Goal: Task Accomplishment & Management: Manage account settings

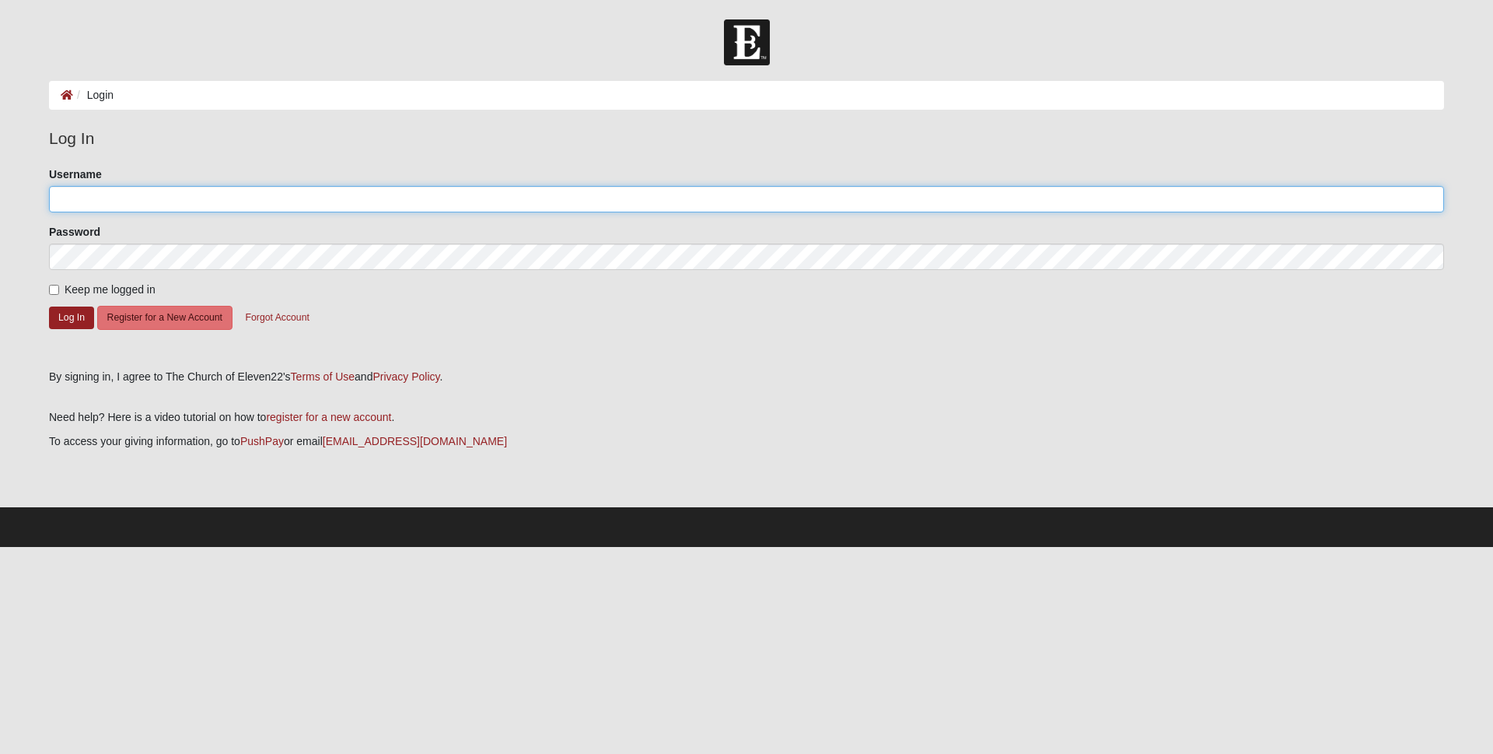
click at [113, 201] on input "Username" at bounding box center [746, 199] width 1395 height 26
type input "BGCJAX+"
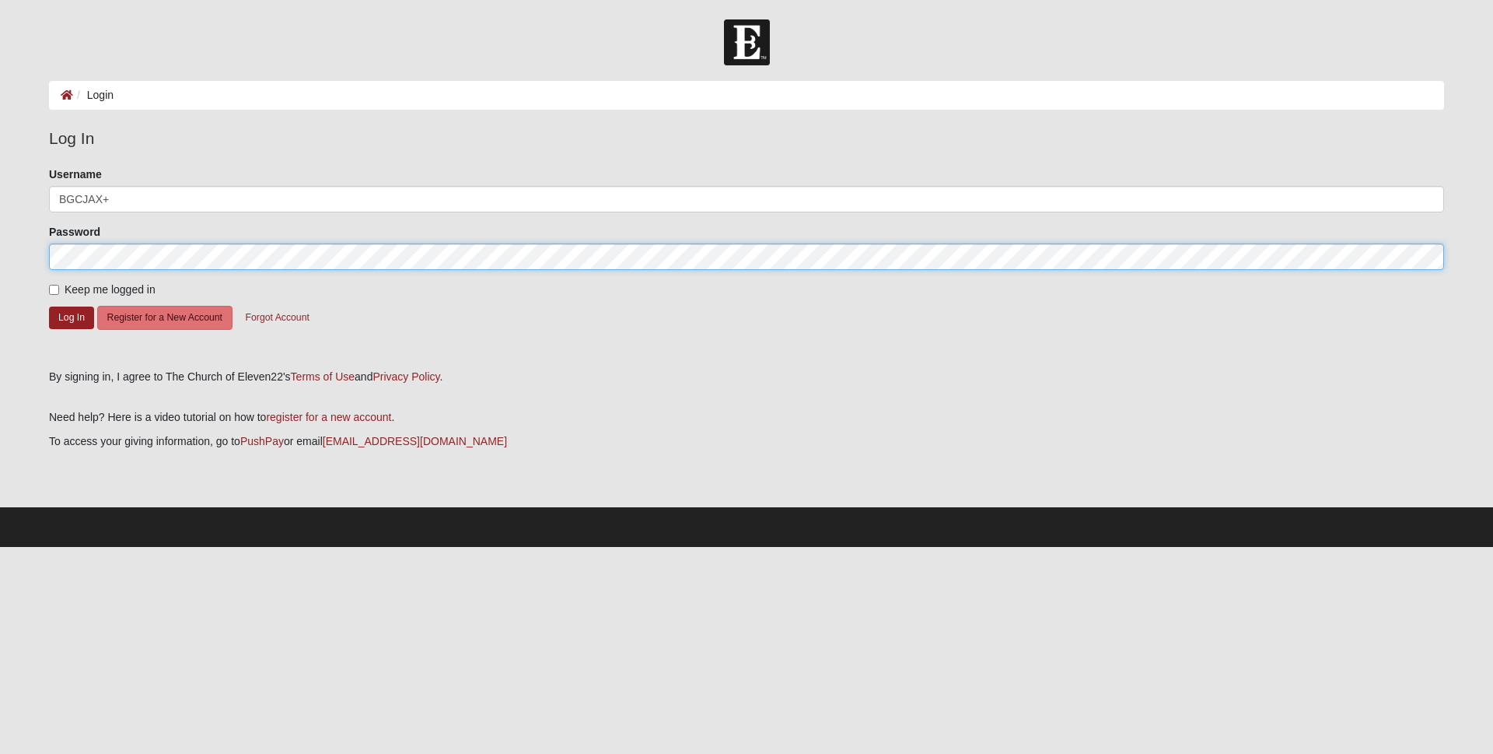
click at [49, 306] on button "Log In" at bounding box center [71, 317] width 45 height 23
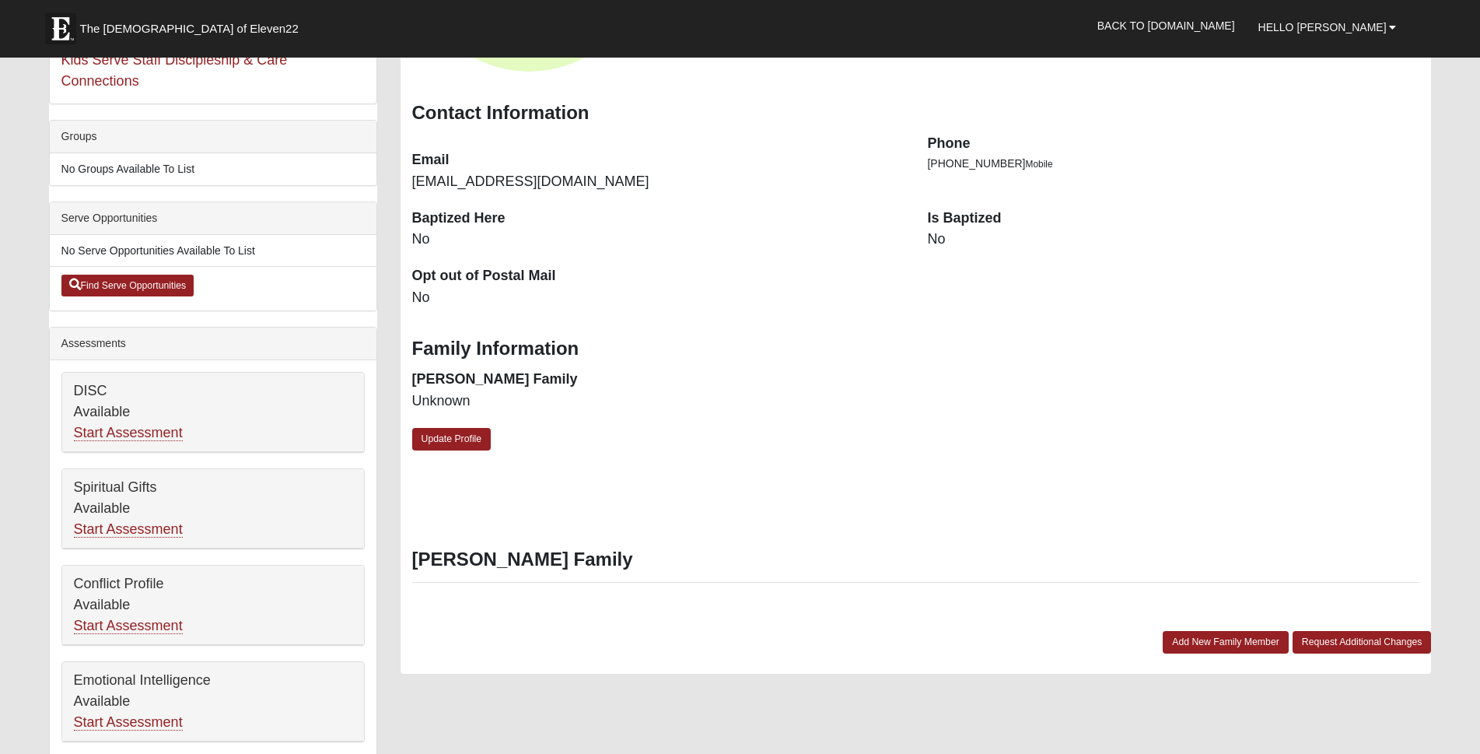
scroll to position [311, 0]
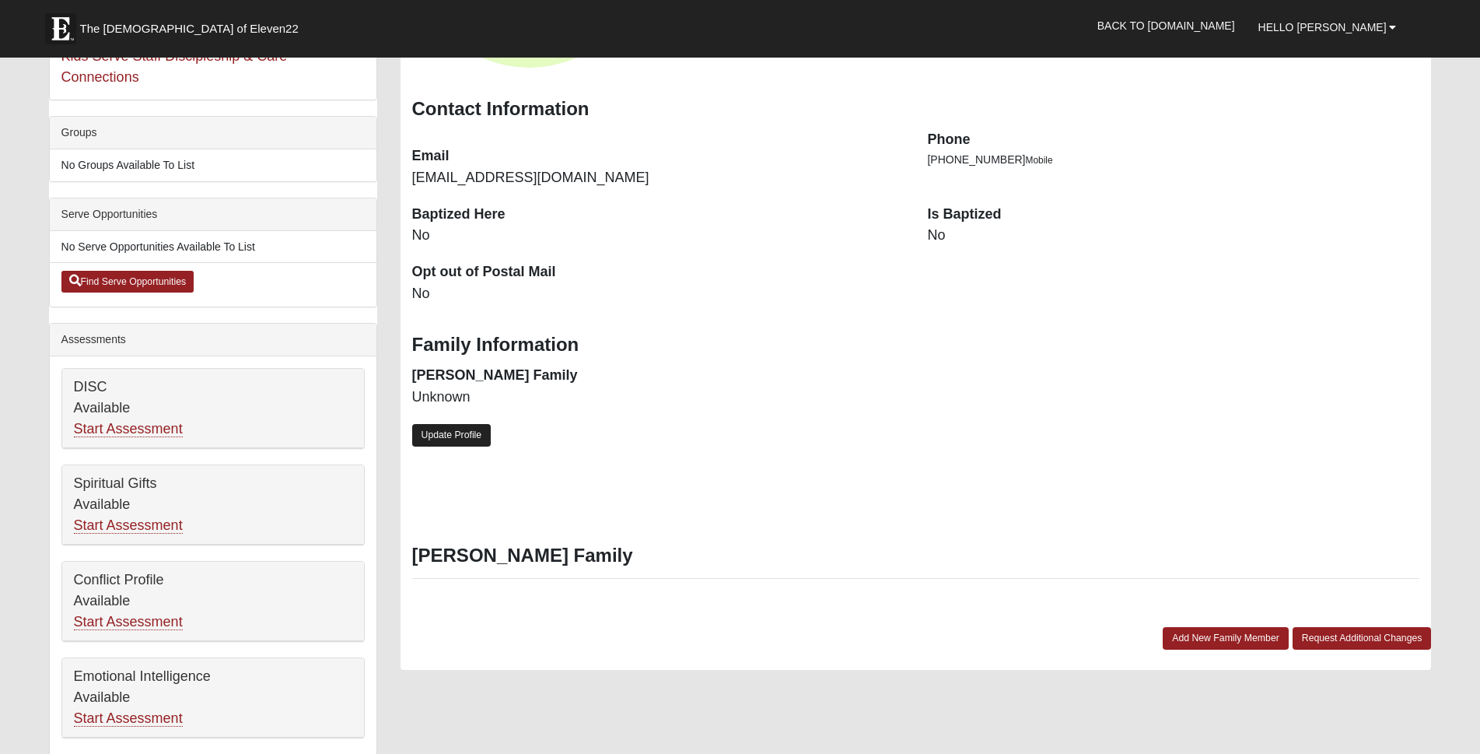
click at [460, 434] on link "Update Profile" at bounding box center [451, 435] width 79 height 23
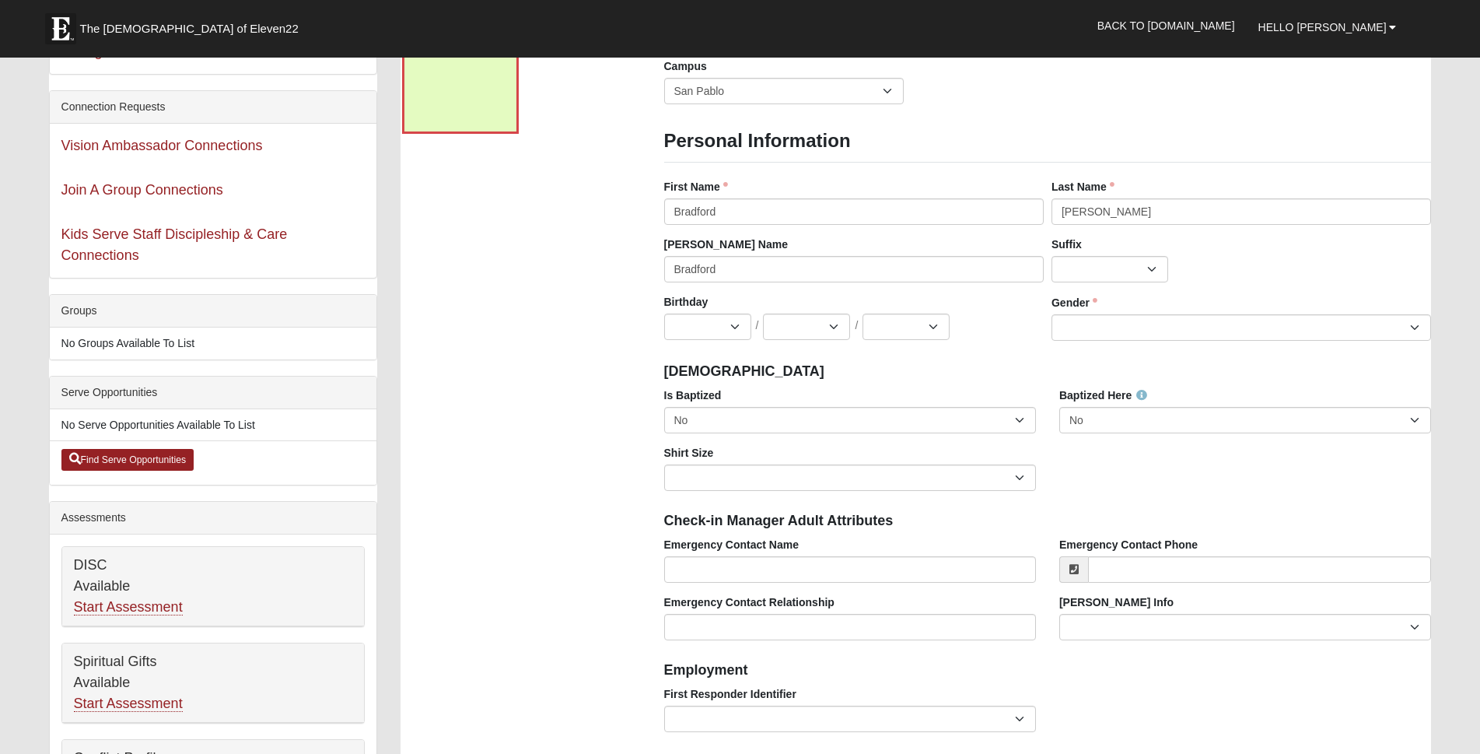
scroll to position [0, 0]
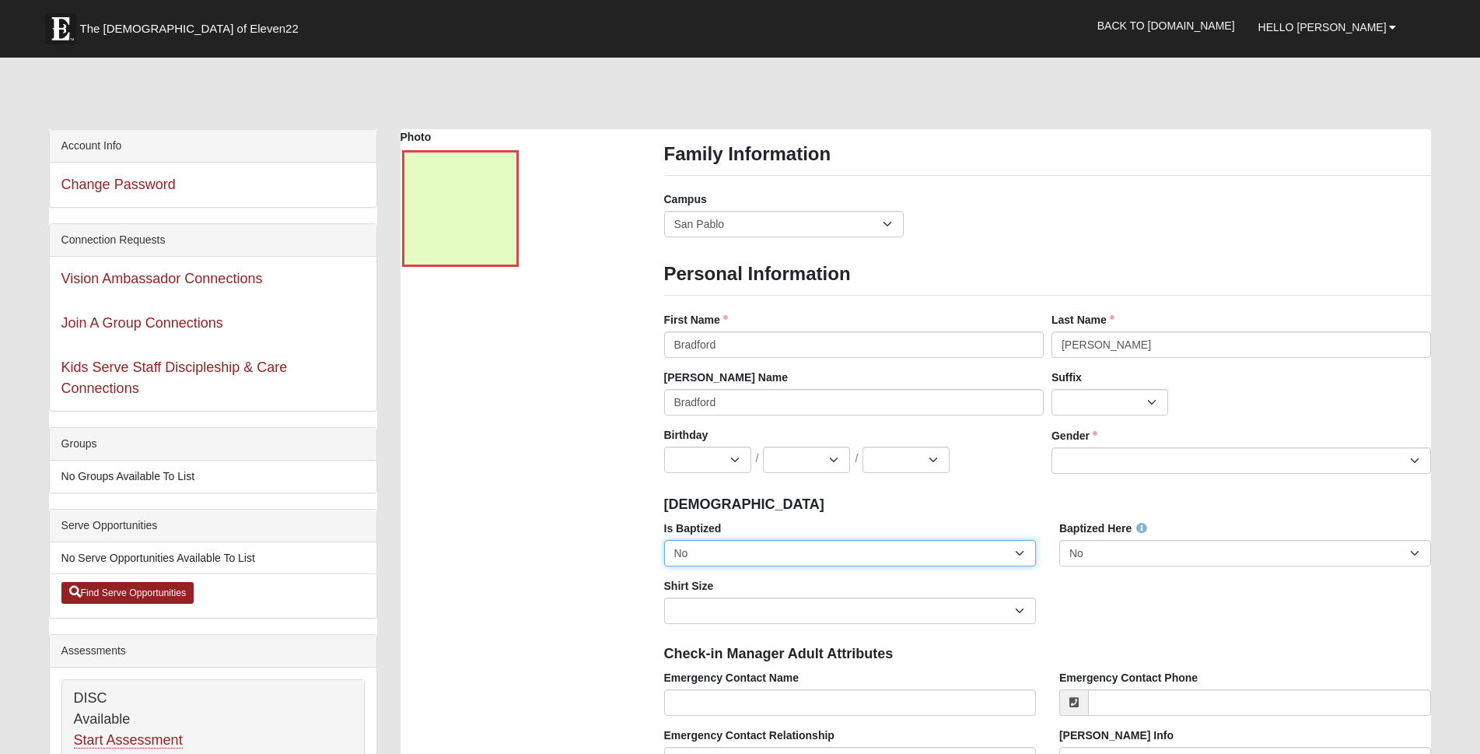
click at [1021, 551] on select "No Yes" at bounding box center [850, 553] width 372 height 26
select select "True"
click at [664, 540] on select "No Yes" at bounding box center [850, 553] width 372 height 26
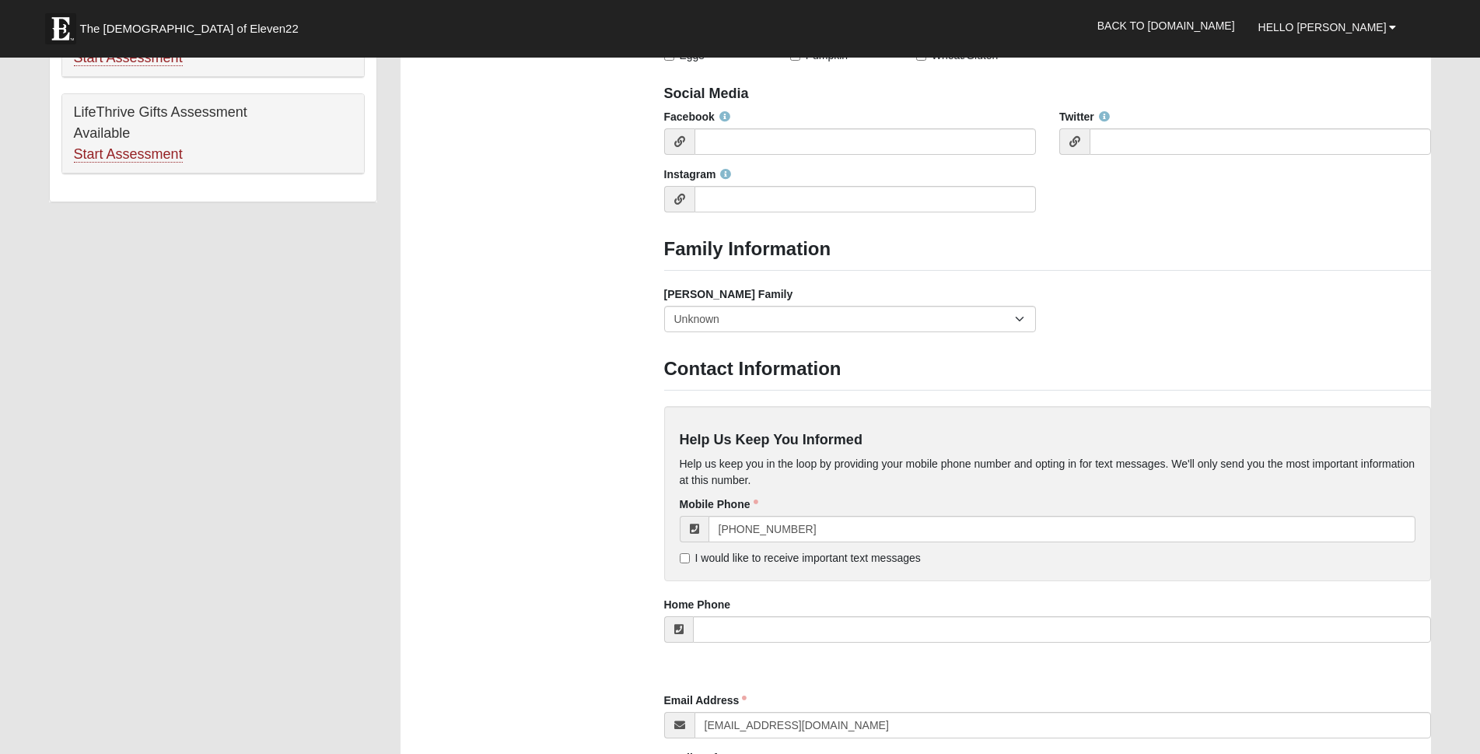
scroll to position [1322, 0]
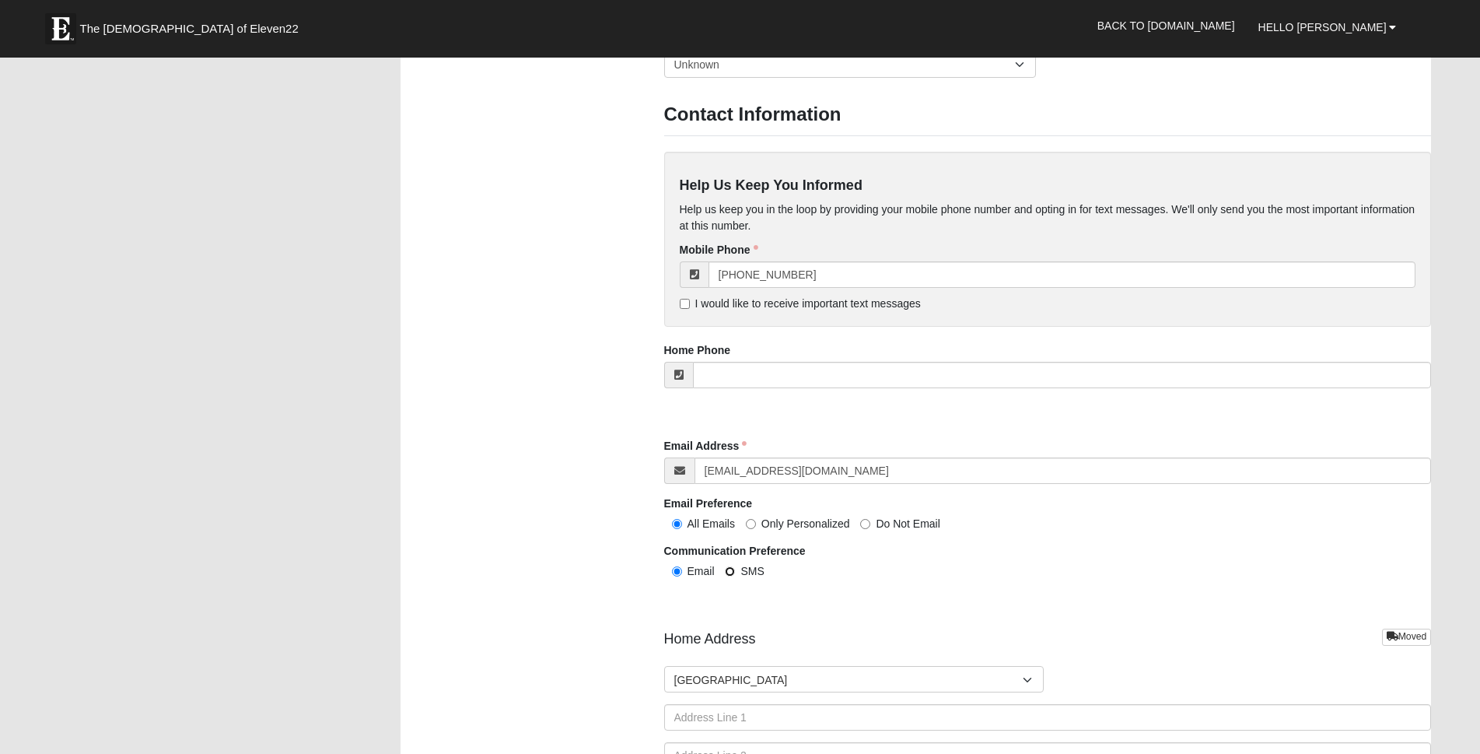
click at [730, 570] on input "SMS" at bounding box center [730, 571] width 10 height 10
radio input "true"
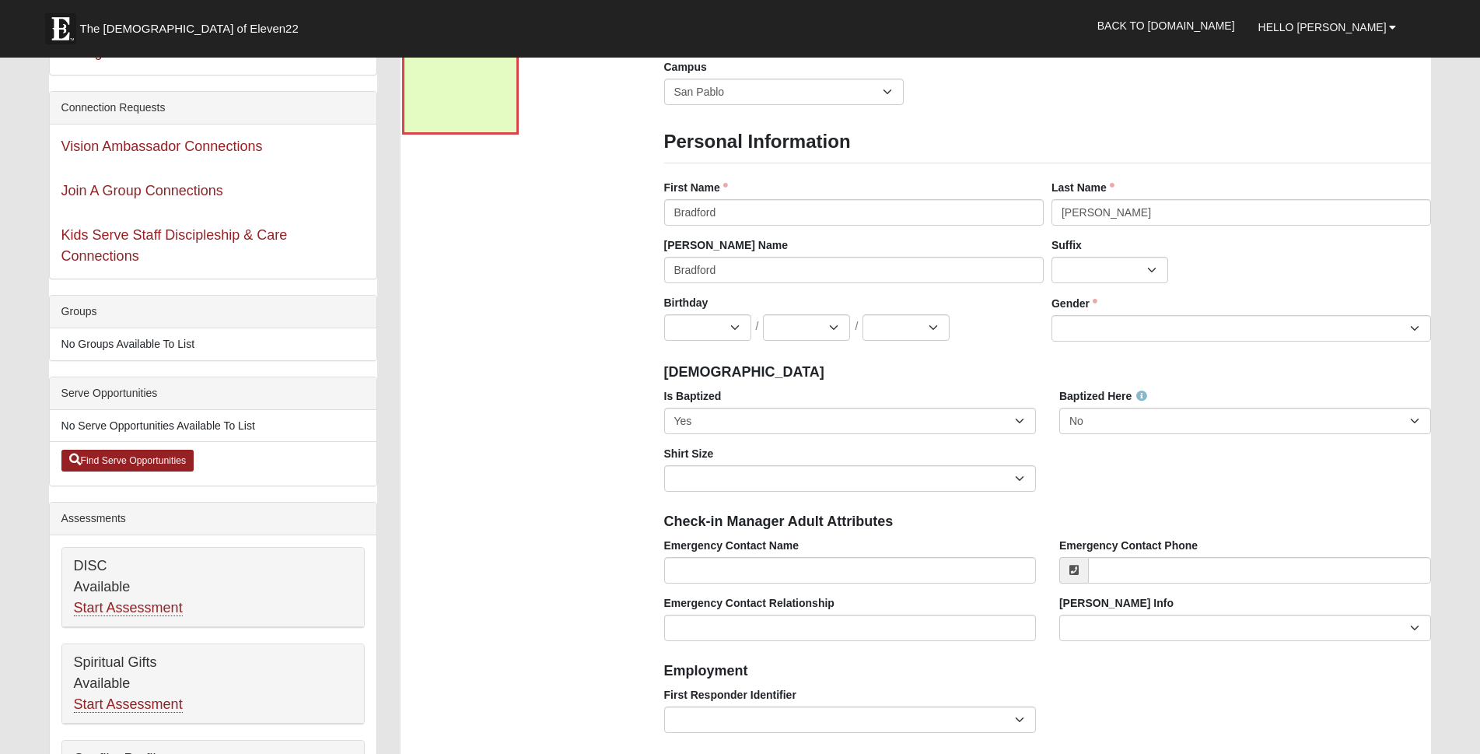
scroll to position [78, 0]
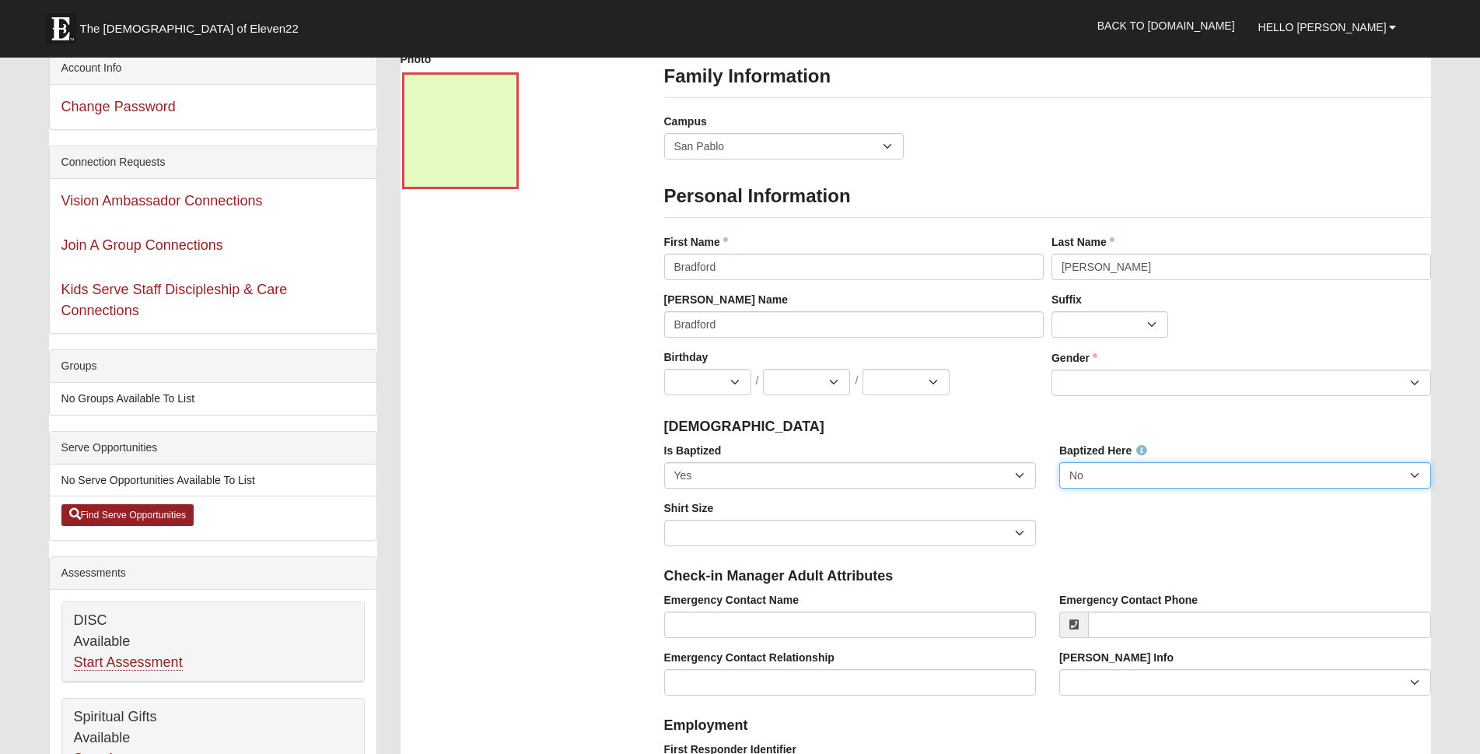
click at [1414, 471] on select "No Yes" at bounding box center [1245, 475] width 372 height 26
click at [1416, 381] on select "Male Female" at bounding box center [1242, 382] width 380 height 26
select select "[DEMOGRAPHIC_DATA]"
click at [1052, 369] on select "Male Female" at bounding box center [1242, 382] width 380 height 26
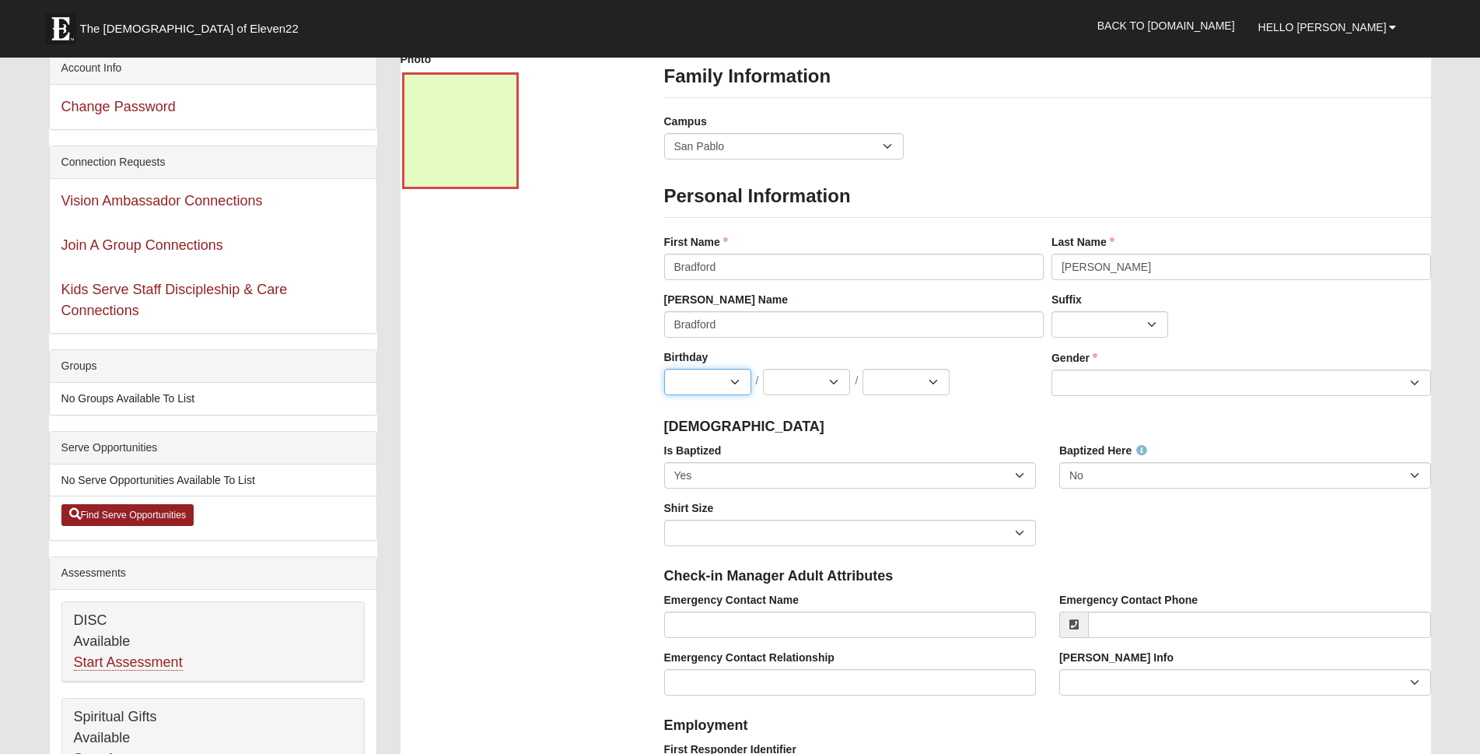
click at [735, 381] on select "Jan Feb Mar Apr May Jun Jul Aug Sep Oct Nov Dec" at bounding box center [707, 382] width 87 height 26
select select "11"
click at [664, 369] on select "Jan Feb Mar Apr May Jun Jul Aug Sep Oct Nov Dec" at bounding box center [707, 382] width 87 height 26
click at [836, 383] on select "1 2 3 4 5 6 7 8 9 10 11 12 13 14 15 16 17 18 19 20 21 22 23 24 25 26 27 28 29 3…" at bounding box center [806, 382] width 87 height 26
select select "7"
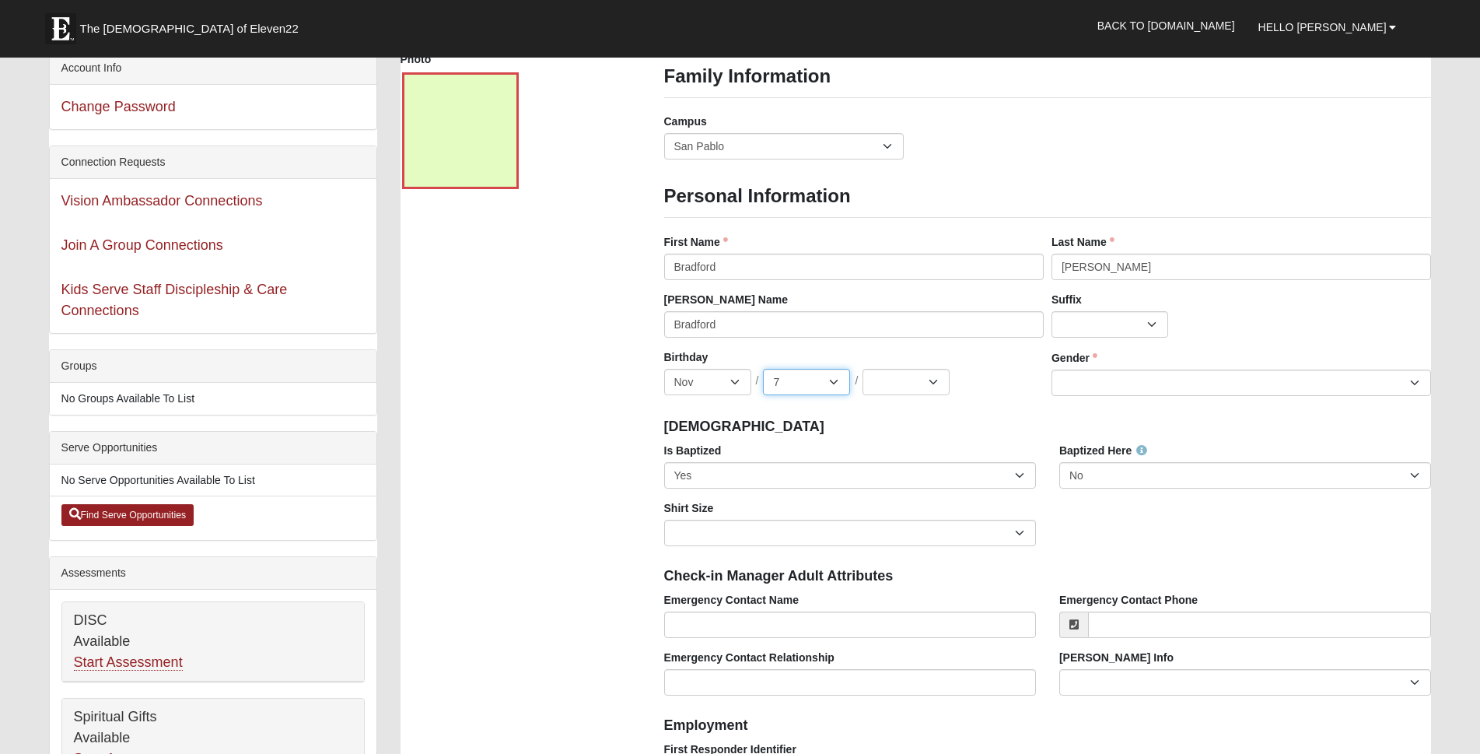
click at [763, 369] on select "1 2 3 4 5 6 7 8 9 10 11 12 13 14 15 16 17 18 19 20 21 22 23 24 25 26 27 28 29 3…" at bounding box center [806, 382] width 87 height 26
click at [933, 380] on select "2025 2024 2023 2022 2021 2020 2019 2018 2017 2016 2015 2014 2013 2012 2011 2010…" at bounding box center [906, 382] width 87 height 26
select select "1969"
click at [863, 369] on select "2025 2024 2023 2022 2021 2020 2019 2018 2017 2016 2015 2014 2013 2012 2011 2010…" at bounding box center [906, 382] width 87 height 26
click at [1020, 531] on select "Adult Small Adult Medium Adult Large Adult XL Adult XXL Adult 3XL Adult 4XL You…" at bounding box center [850, 533] width 372 height 26
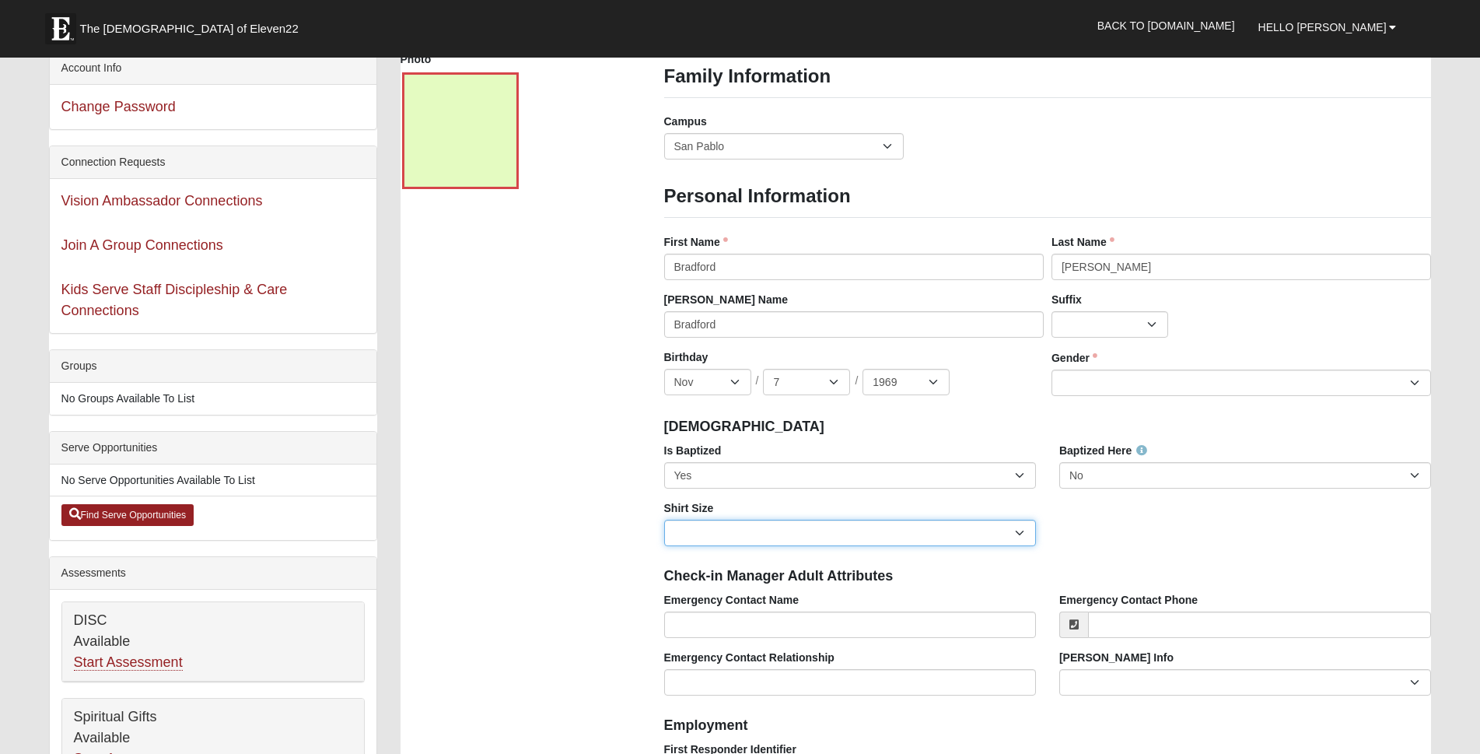
select select "Adult XXL"
click at [664, 520] on select "Adult Small Adult Medium Adult Large Adult XL Adult XXL Adult 3XL Adult 4XL You…" at bounding box center [850, 533] width 372 height 26
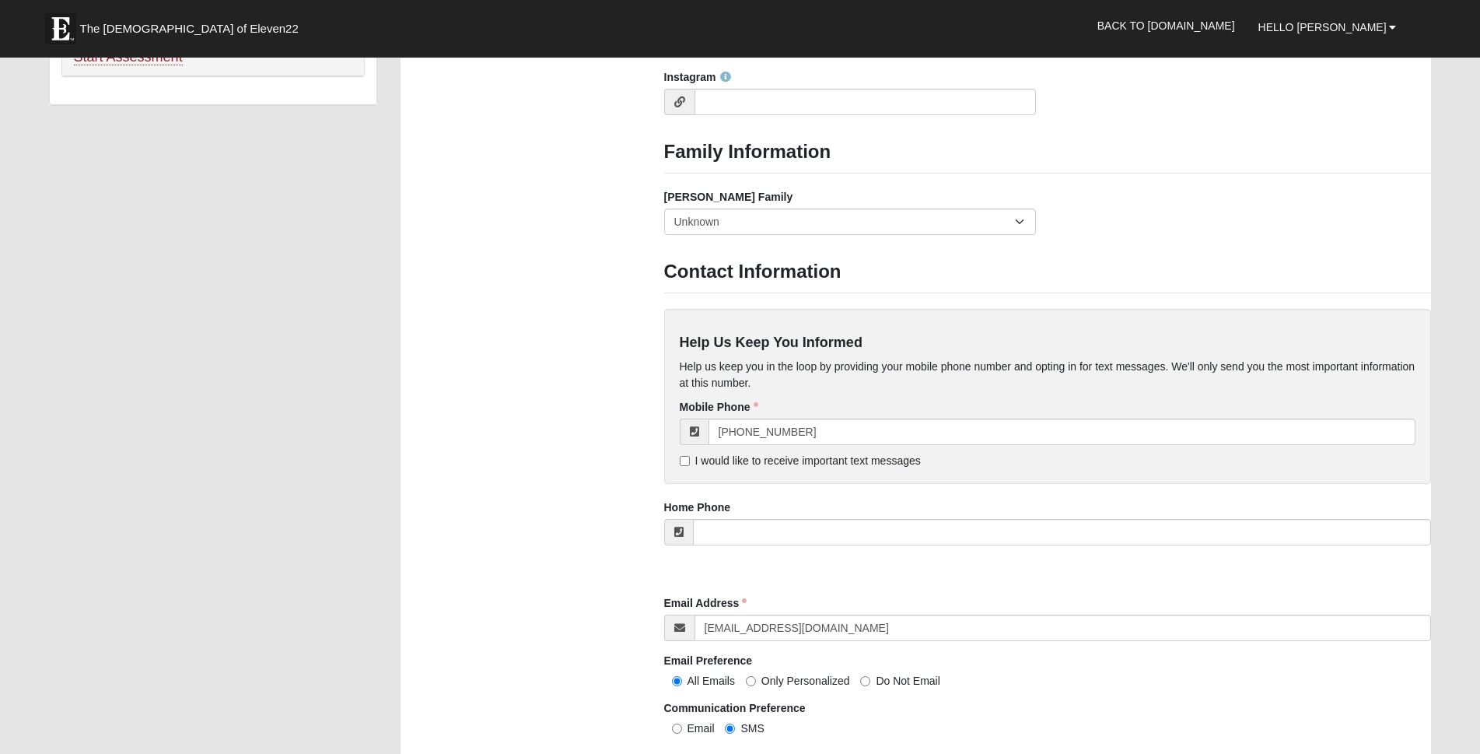
scroll to position [1167, 0]
click at [687, 460] on input "I would like to receive important text messages" at bounding box center [685, 459] width 10 height 10
checkbox input "true"
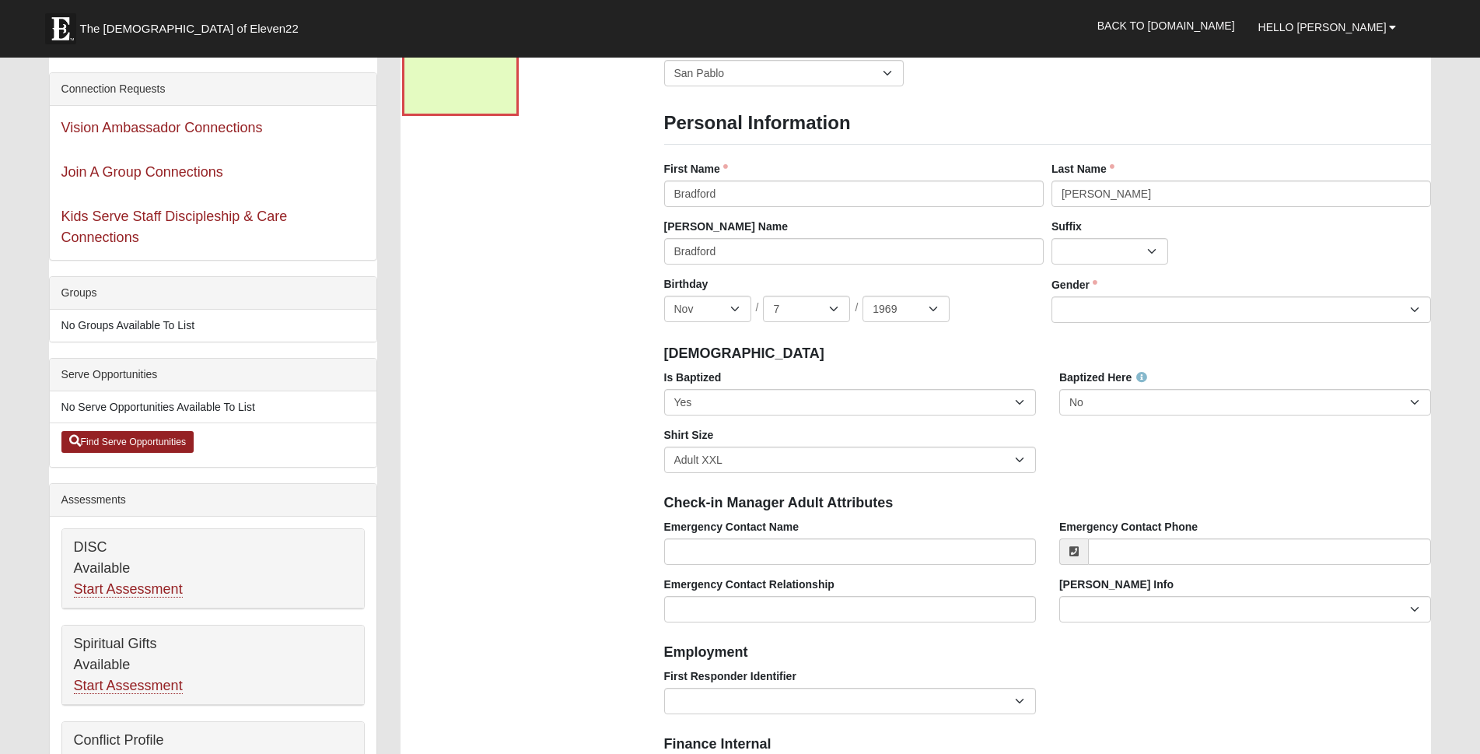
scroll to position [0, 0]
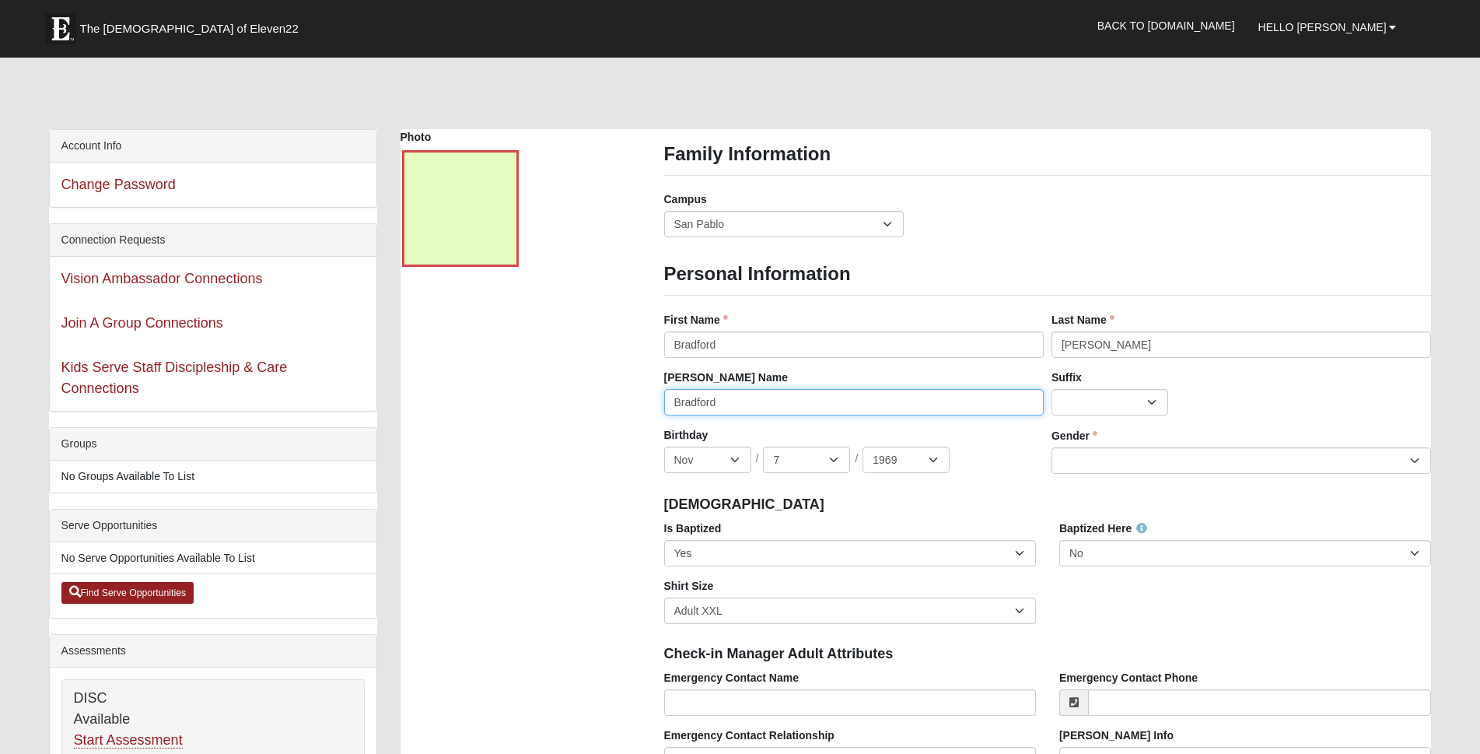
click at [732, 401] on input "Bradford" at bounding box center [854, 402] width 380 height 26
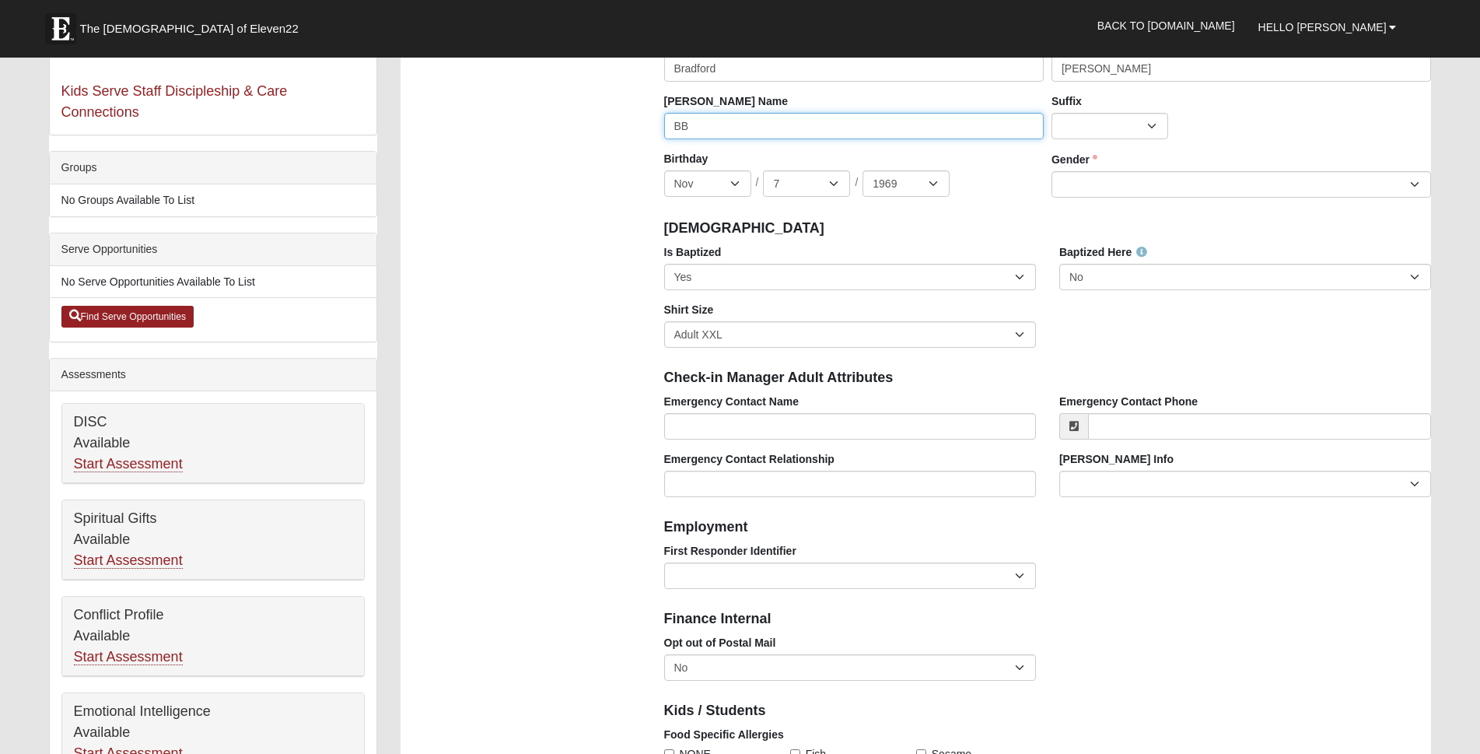
scroll to position [311, 0]
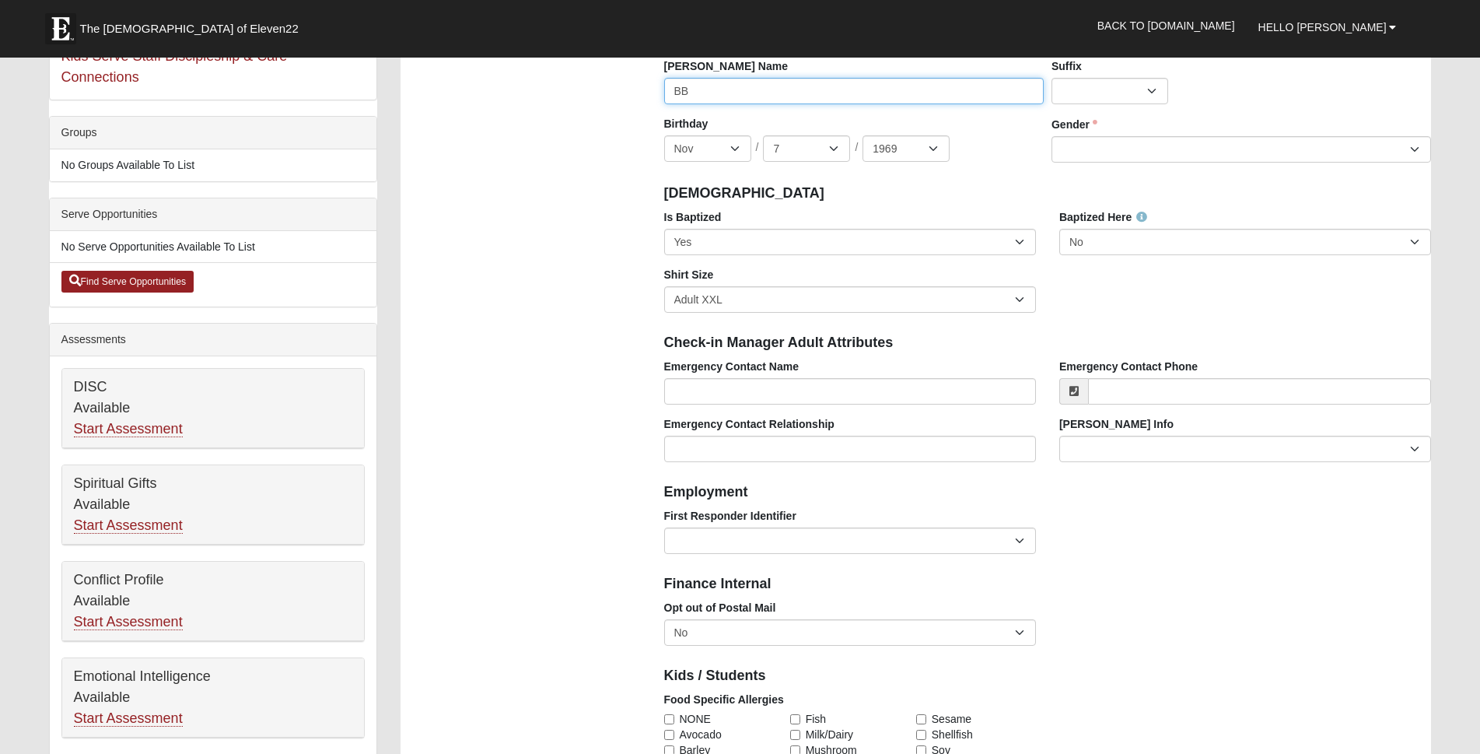
type input "BB"
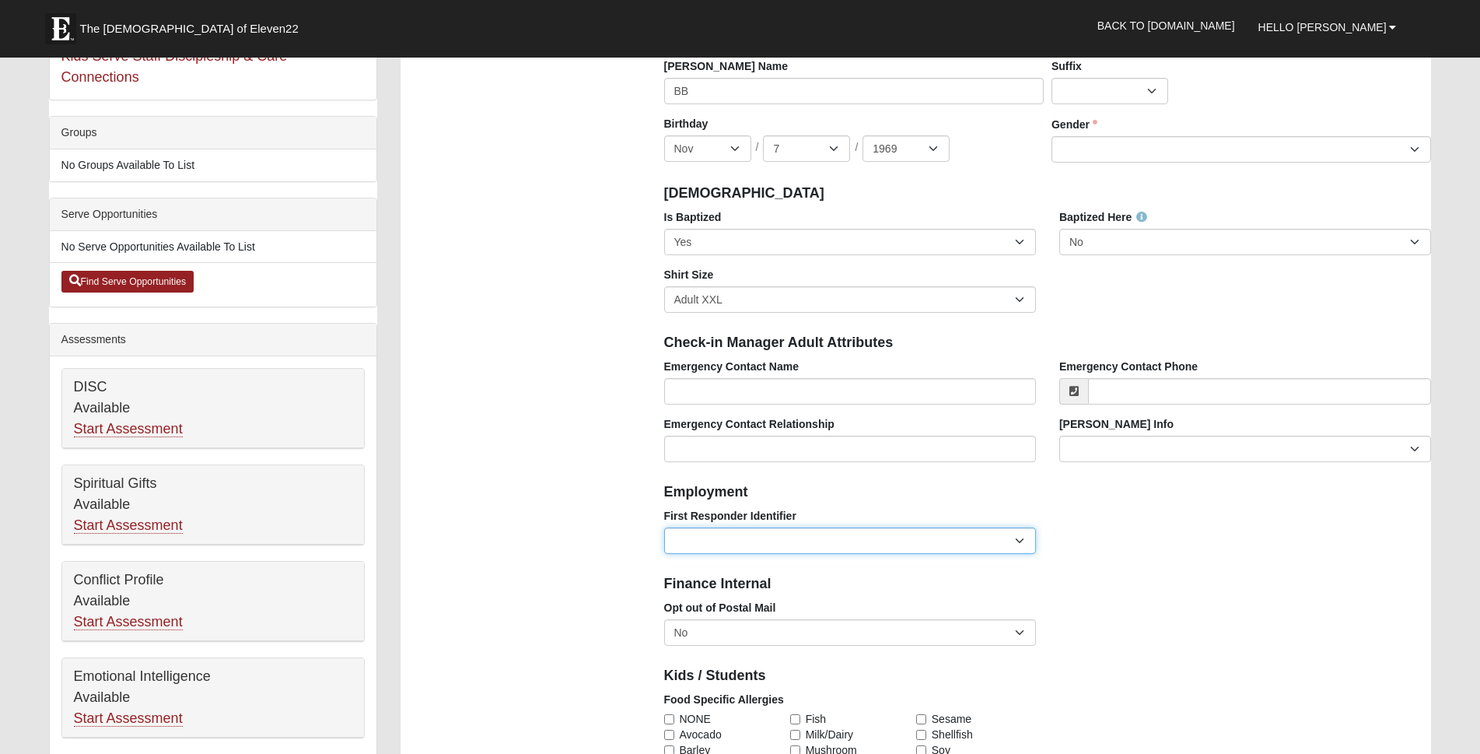
click at [1019, 541] on select "EMT | Paramedic | Medical Firefighter | Fire Department Police Officer | Sherif…" at bounding box center [850, 540] width 372 height 26
select select "2493"
click at [664, 527] on select "EMT | Paramedic | Medical Firefighter | Fire Department Police Officer | Sherif…" at bounding box center [850, 540] width 372 height 26
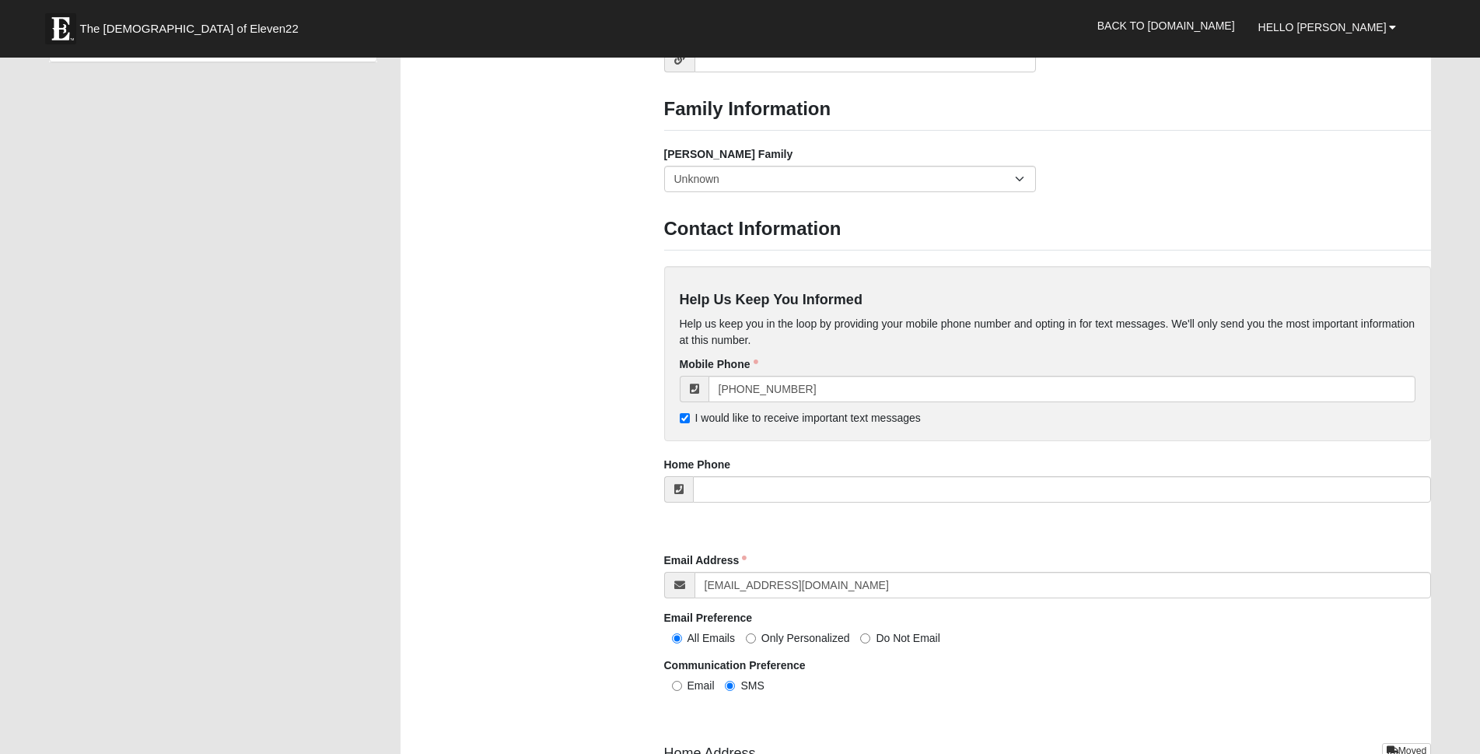
scroll to position [1244, 0]
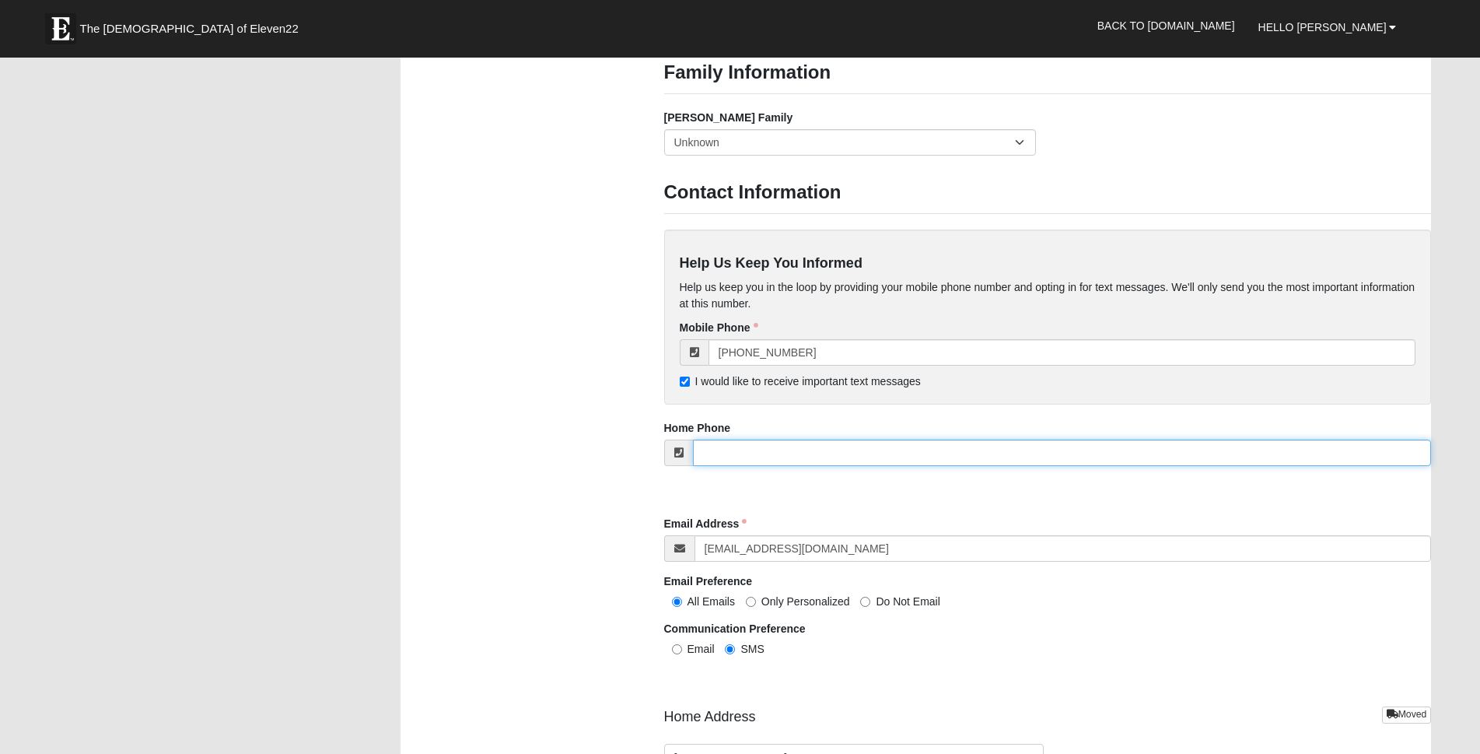
click at [774, 452] on input "tel" at bounding box center [1062, 452] width 739 height 26
type input "9"
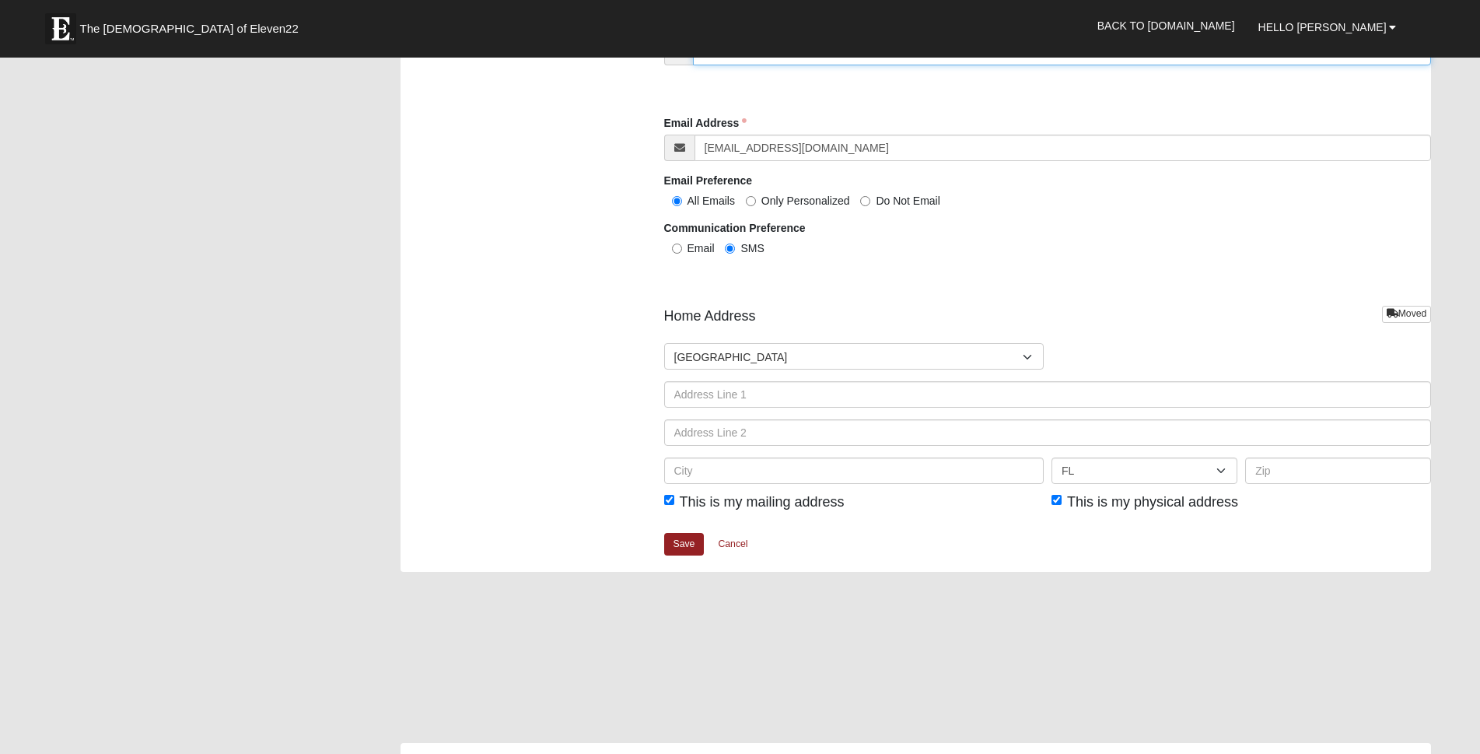
scroll to position [1789, 0]
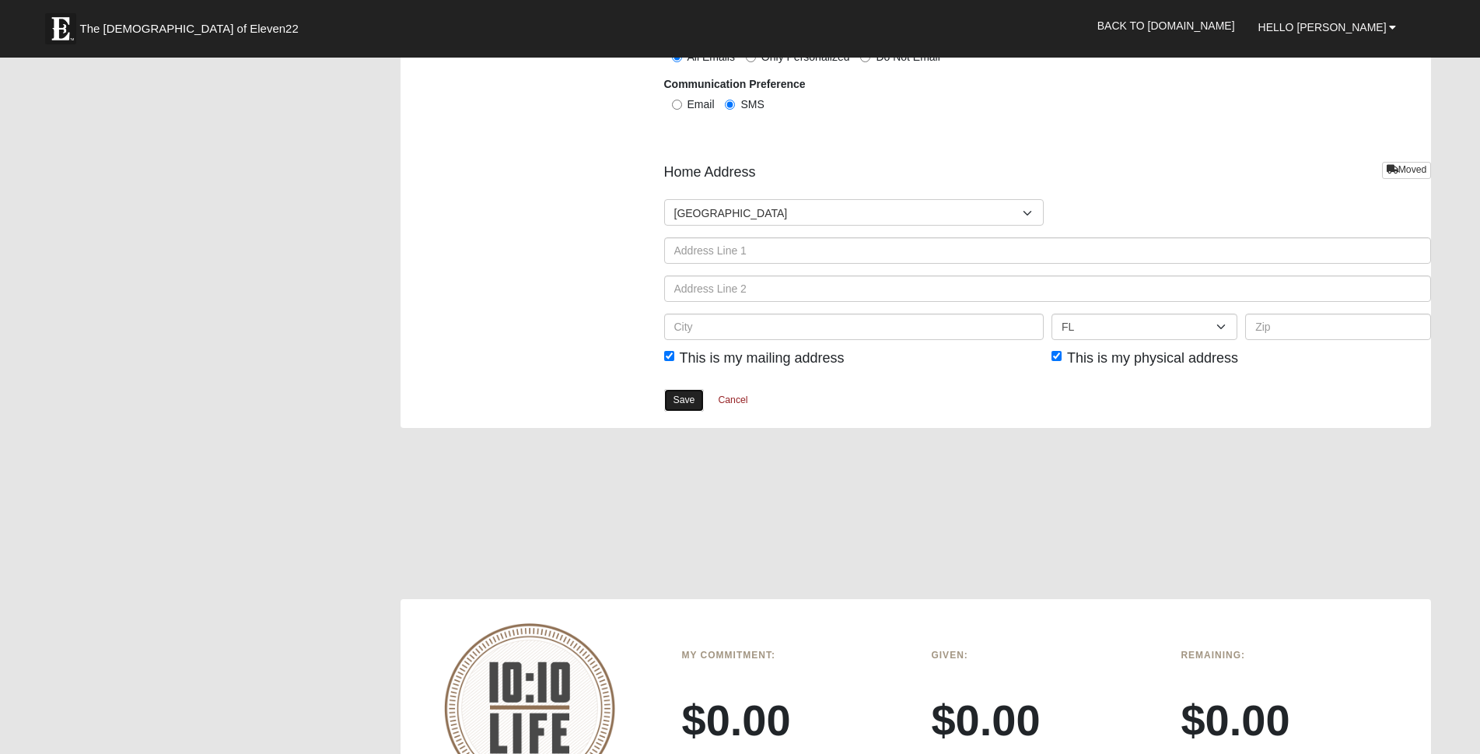
type input "[PHONE_NUMBER]"
click at [683, 401] on link "Save" at bounding box center [684, 400] width 40 height 23
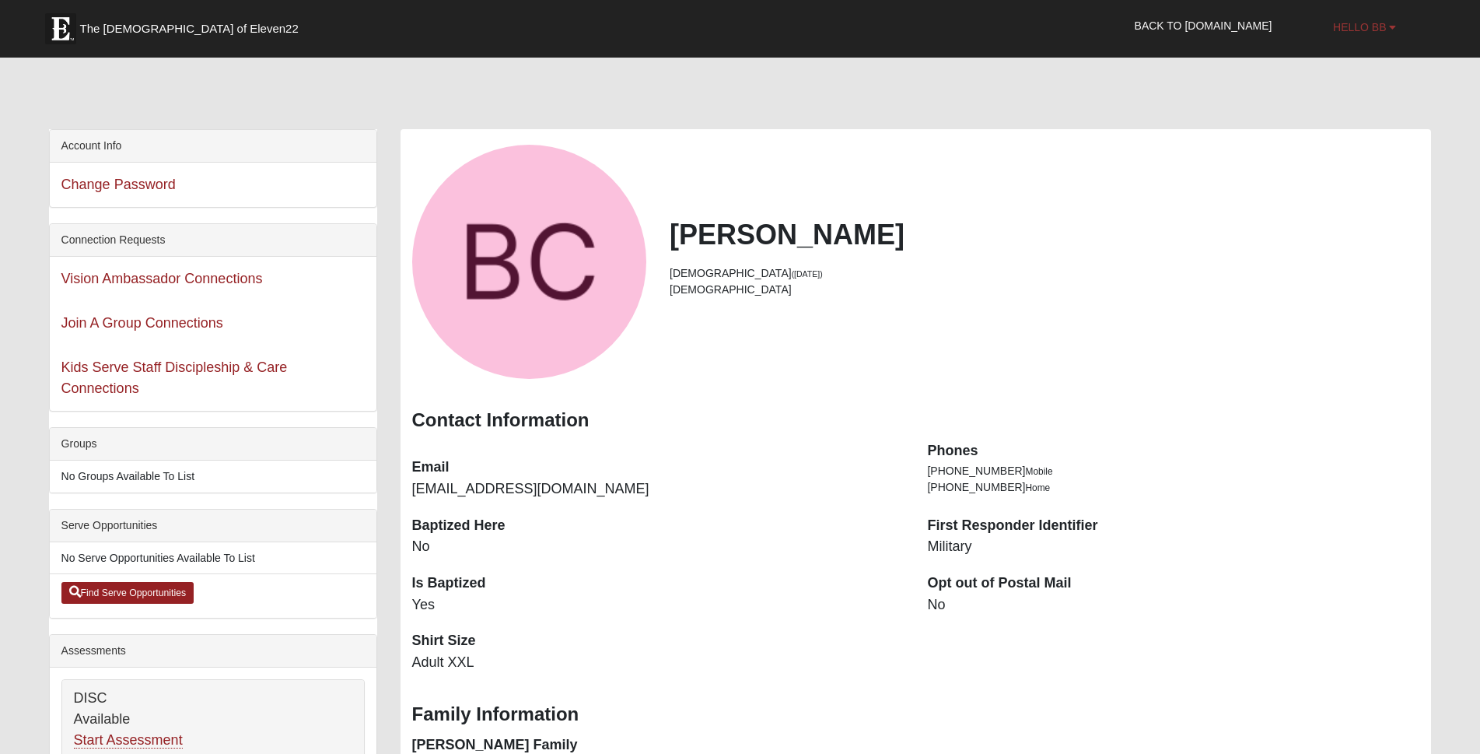
click at [1391, 29] on b at bounding box center [1392, 27] width 7 height 11
click at [1356, 94] on link "Log Out" at bounding box center [1358, 96] width 123 height 20
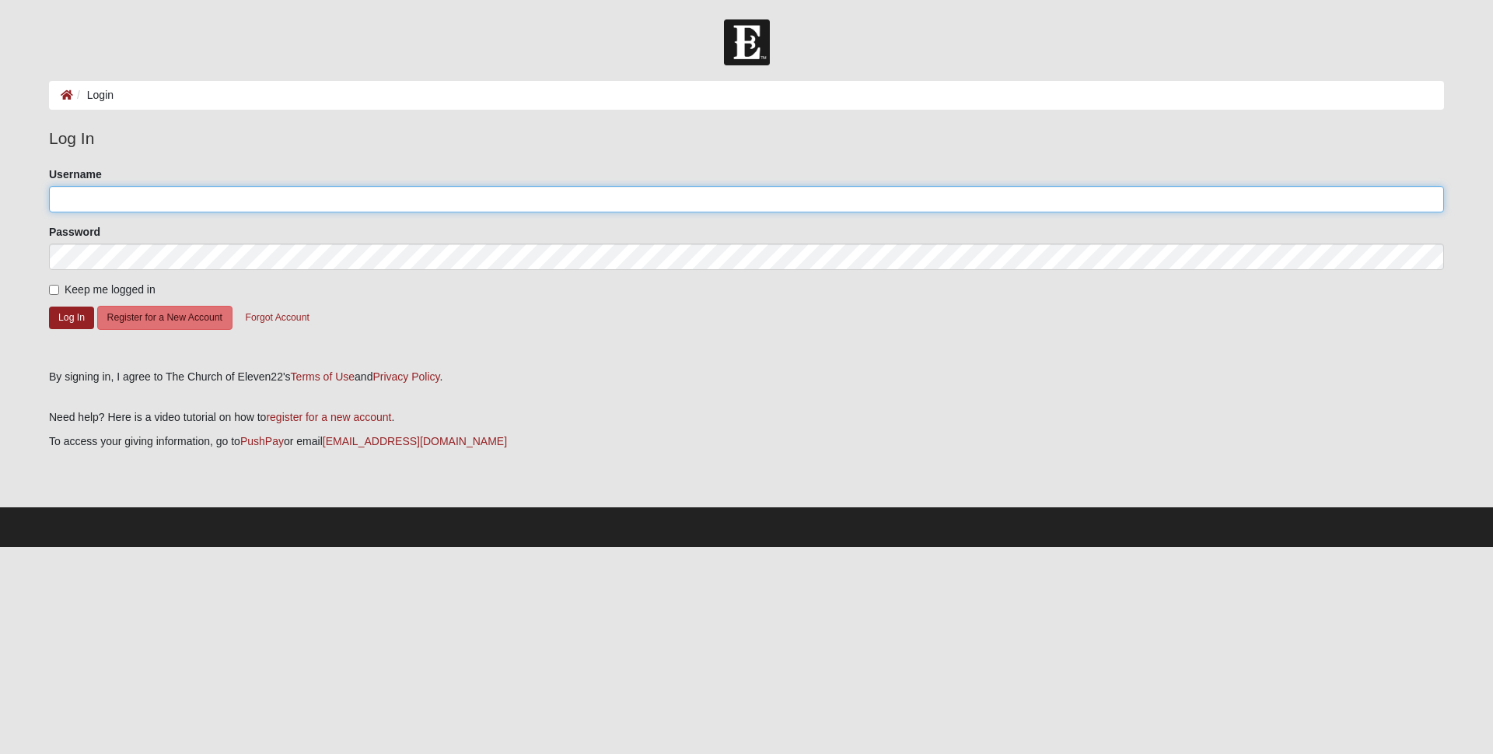
click at [157, 197] on input "Username" at bounding box center [746, 199] width 1395 height 26
type input "BGCJAX+"
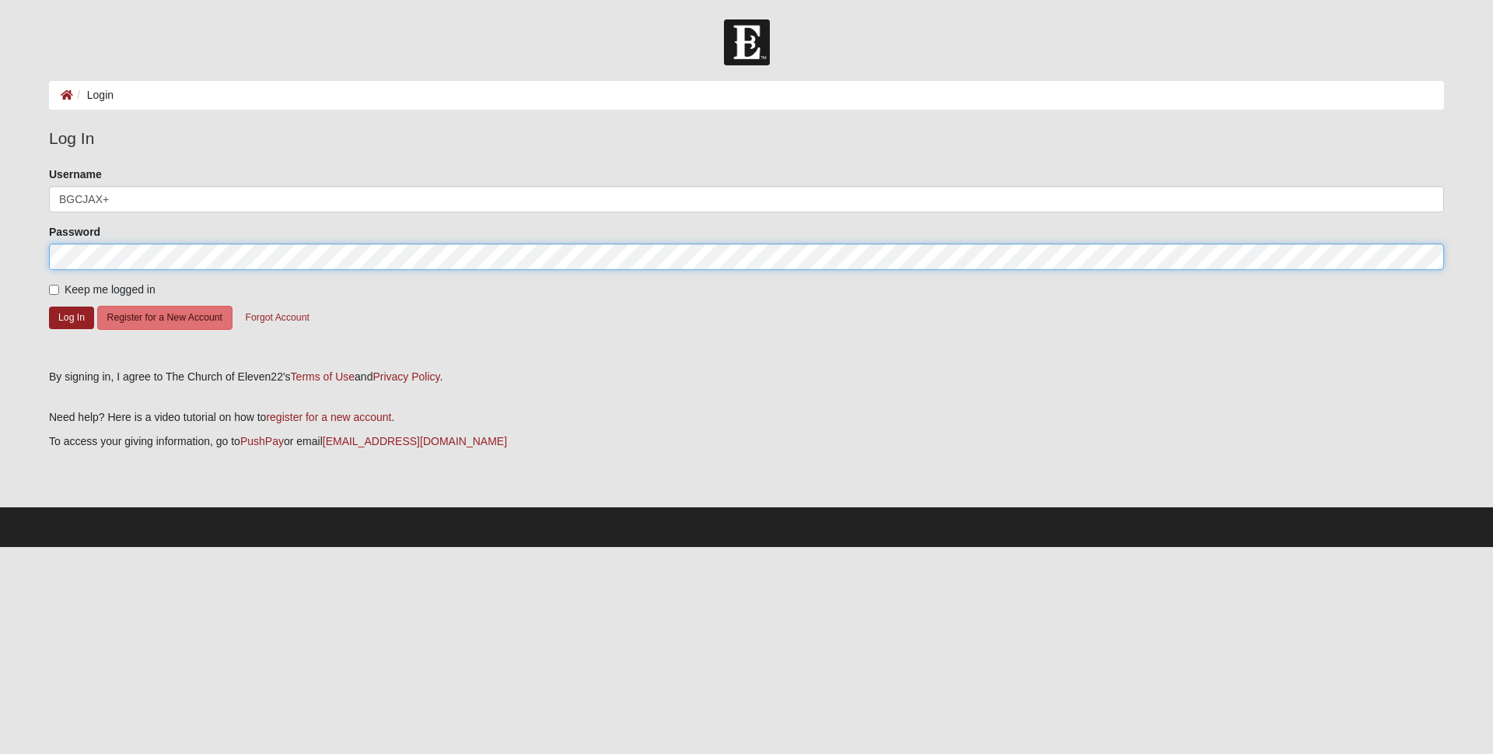
click at [49, 306] on button "Log In" at bounding box center [71, 317] width 45 height 23
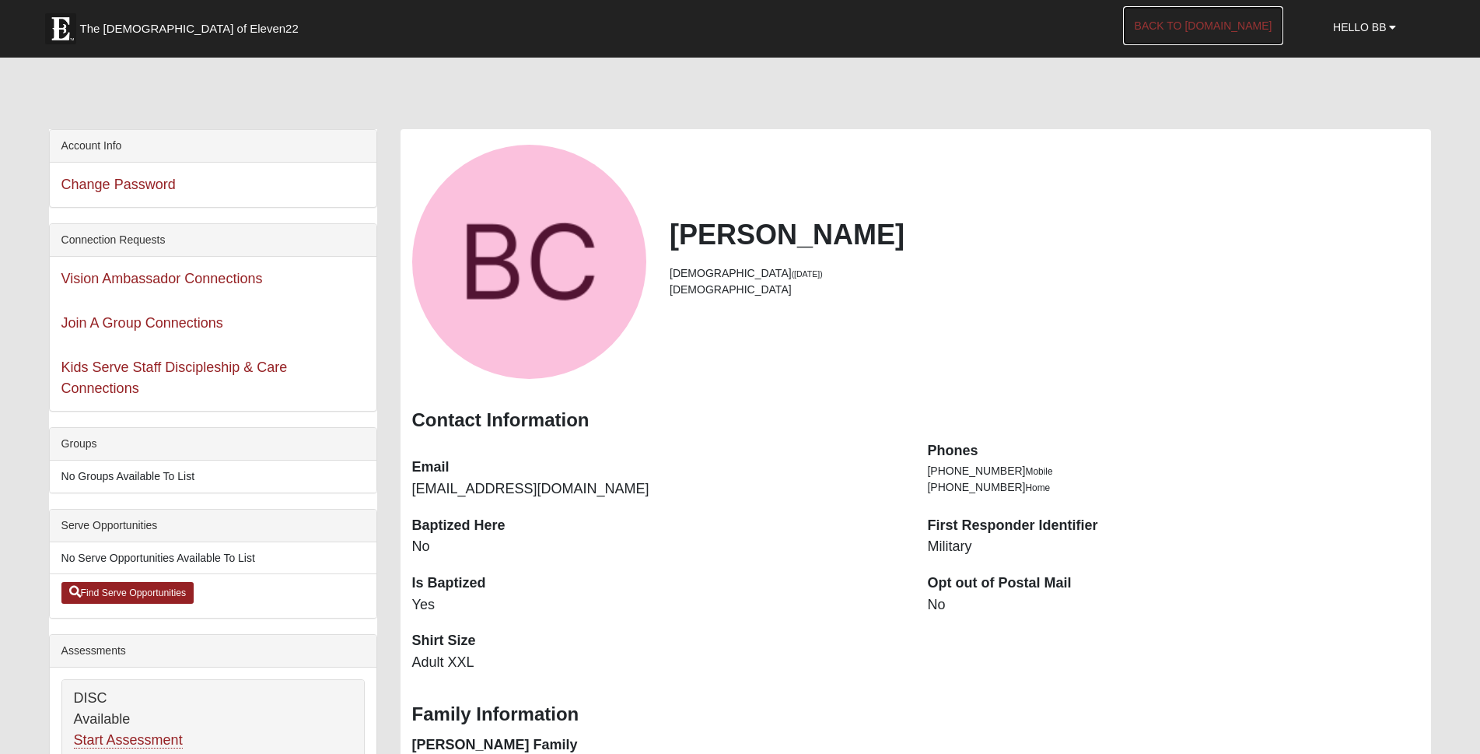
click at [1235, 27] on link "Back to [DOMAIN_NAME]" at bounding box center [1203, 25] width 161 height 39
click at [1378, 28] on span "Hello BB" at bounding box center [1359, 27] width 53 height 12
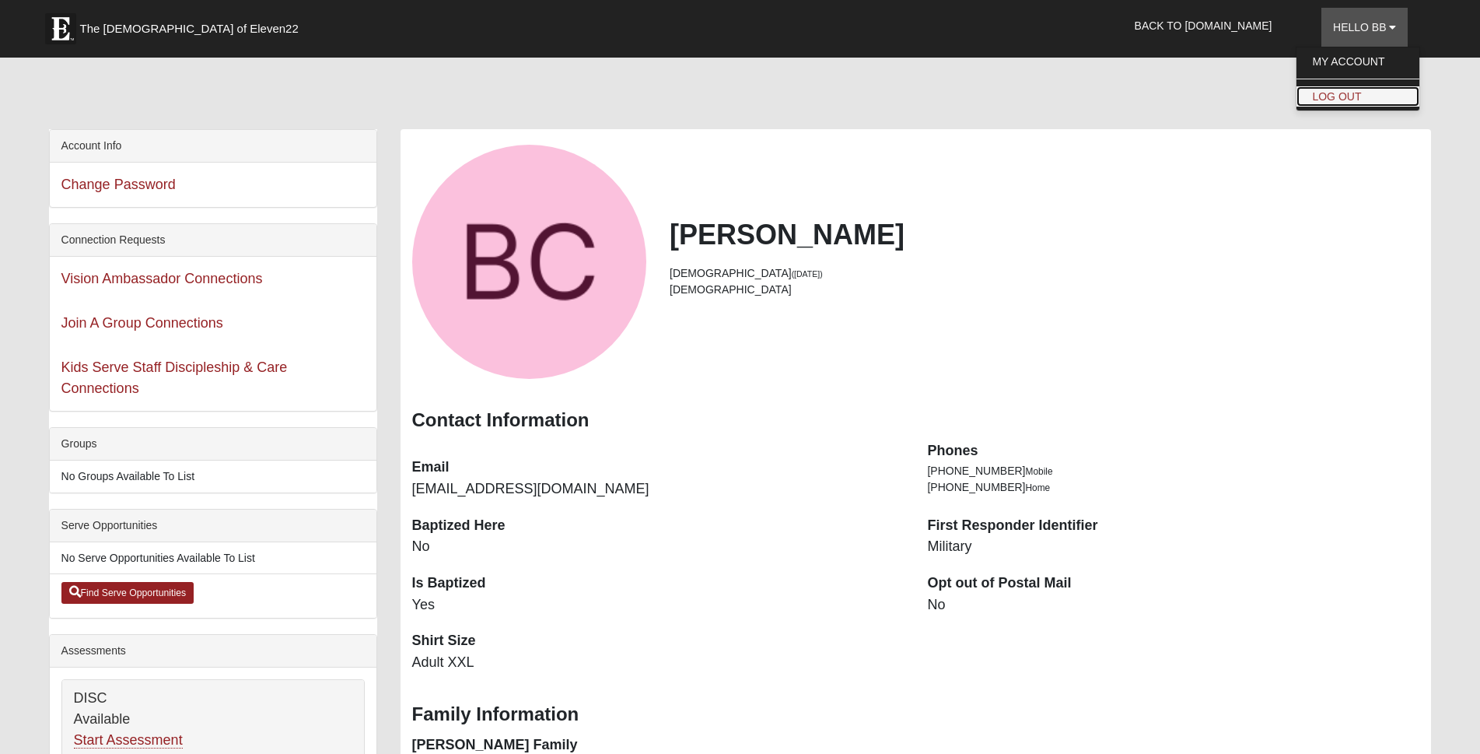
click at [1342, 93] on link "Log Out" at bounding box center [1358, 96] width 123 height 20
click at [1377, 30] on span "Hello BB" at bounding box center [1359, 27] width 53 height 12
click at [1349, 93] on link "Log Out" at bounding box center [1358, 96] width 123 height 20
